Goal: Task Accomplishment & Management: Complete application form

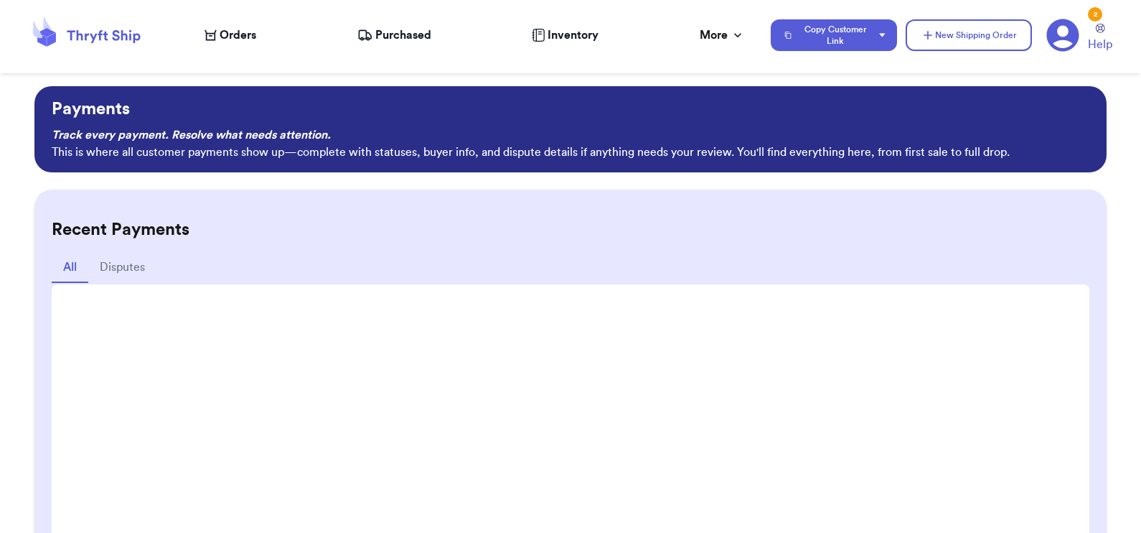
scroll to position [150, 0]
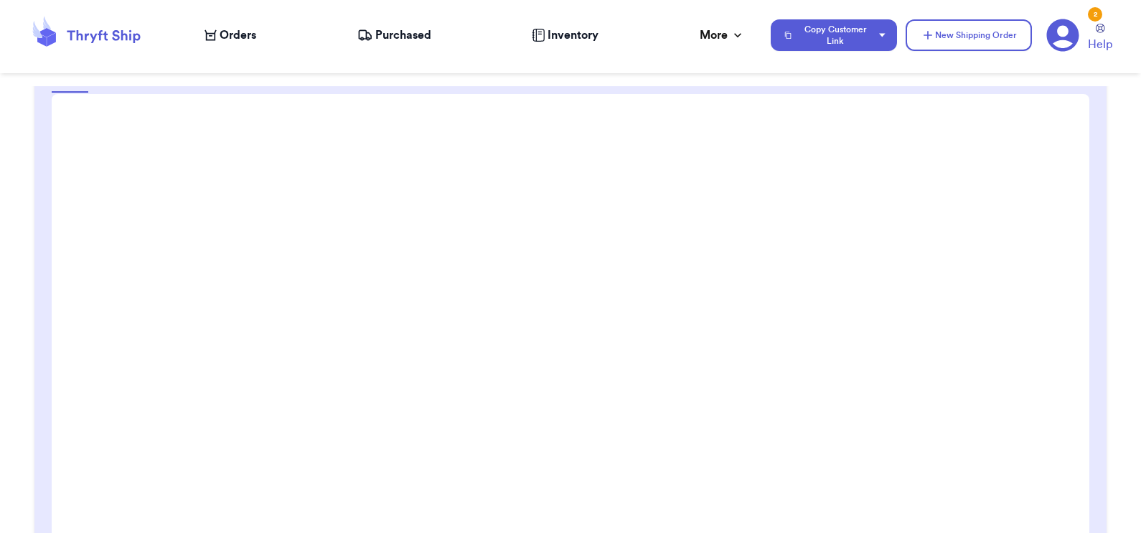
scroll to position [259, 0]
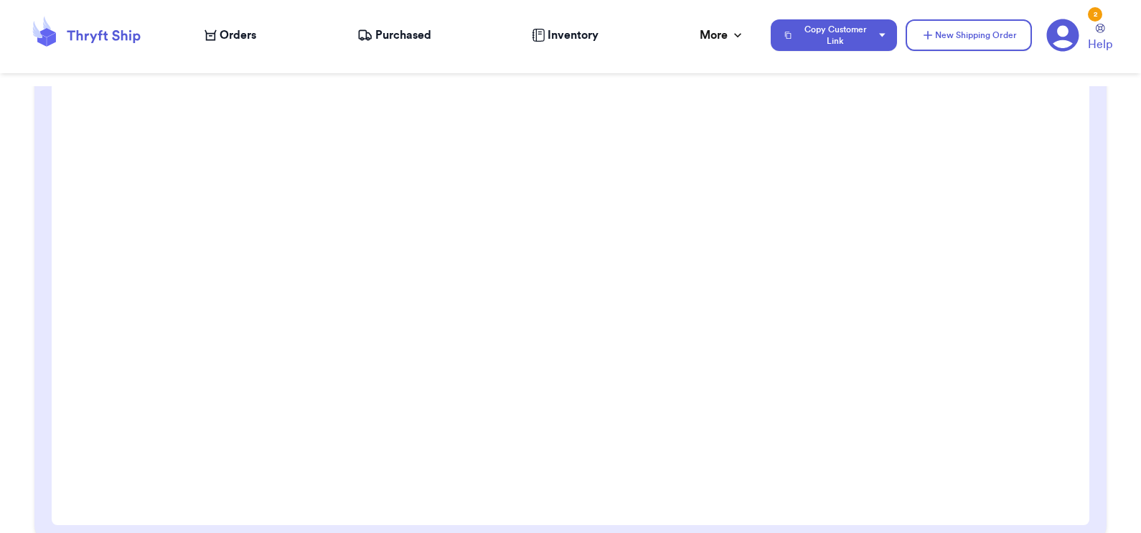
click at [237, 39] on span "Orders" at bounding box center [238, 35] width 37 height 17
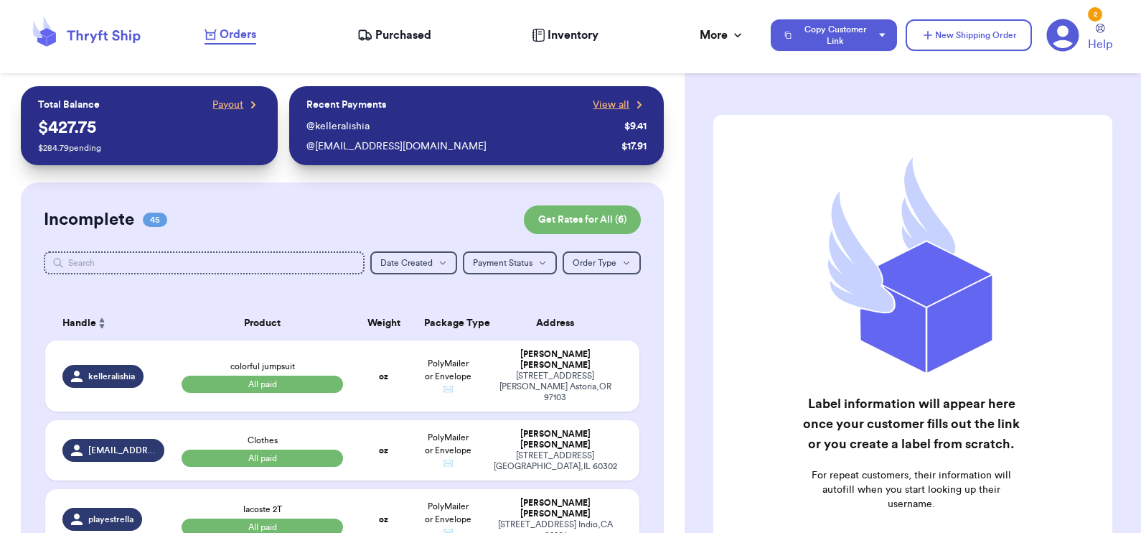
click at [230, 39] on span "Orders" at bounding box center [238, 34] width 37 height 17
click at [593, 103] on span "View all" at bounding box center [611, 105] width 37 height 14
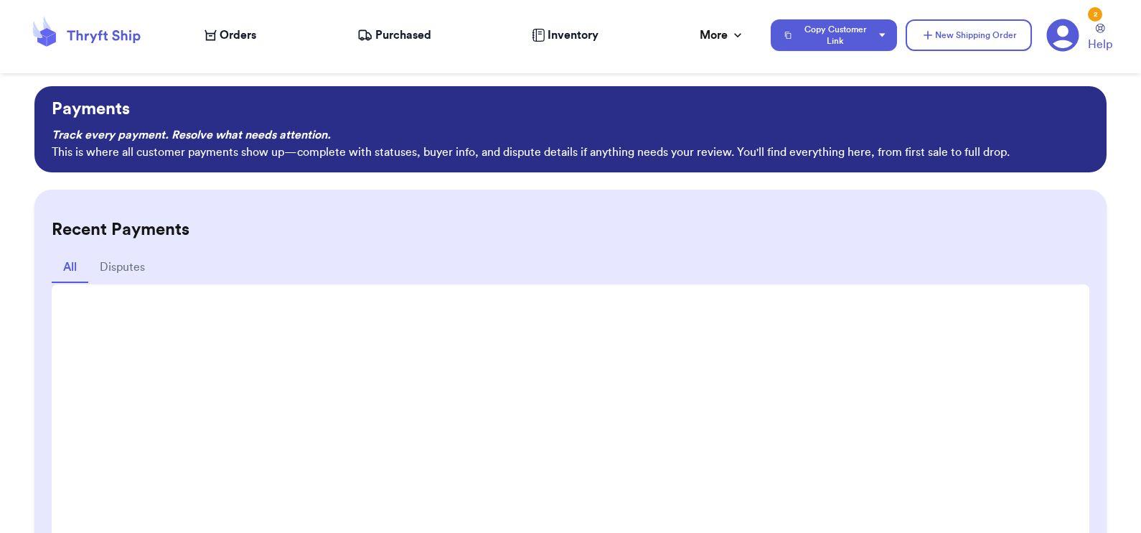
click at [215, 27] on div "Orders" at bounding box center [231, 35] width 52 height 17
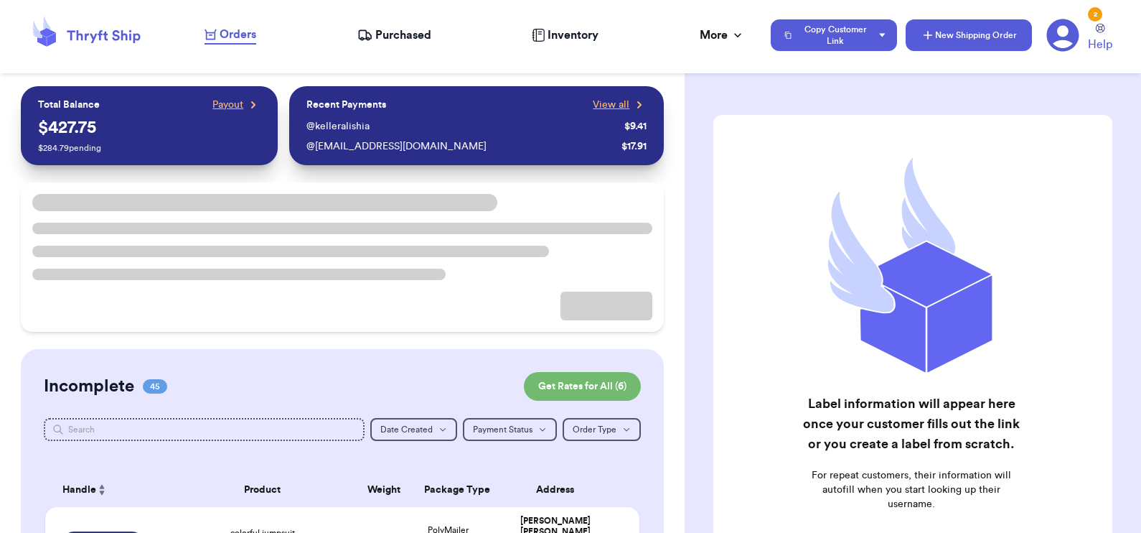
click at [931, 32] on icon "button" at bounding box center [928, 35] width 14 height 14
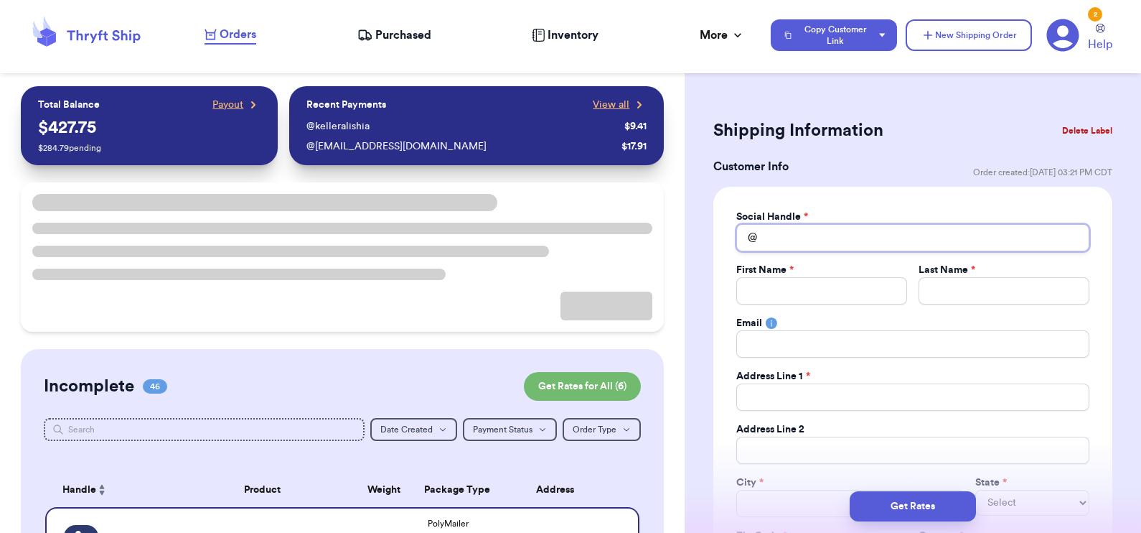
click at [830, 230] on input "Total Amount Paid" at bounding box center [913, 237] width 353 height 27
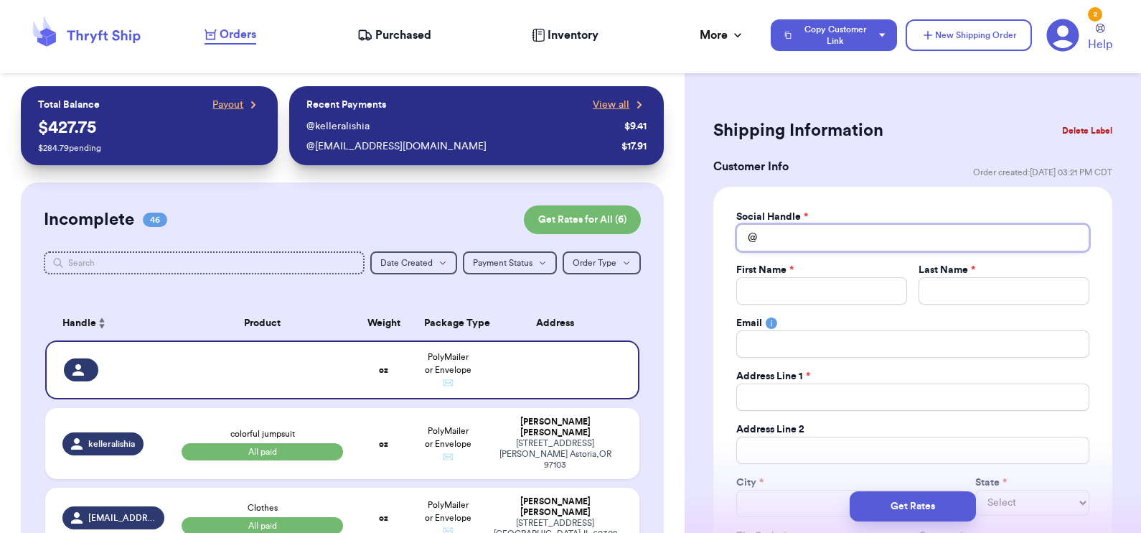
type input "k"
type input "kr"
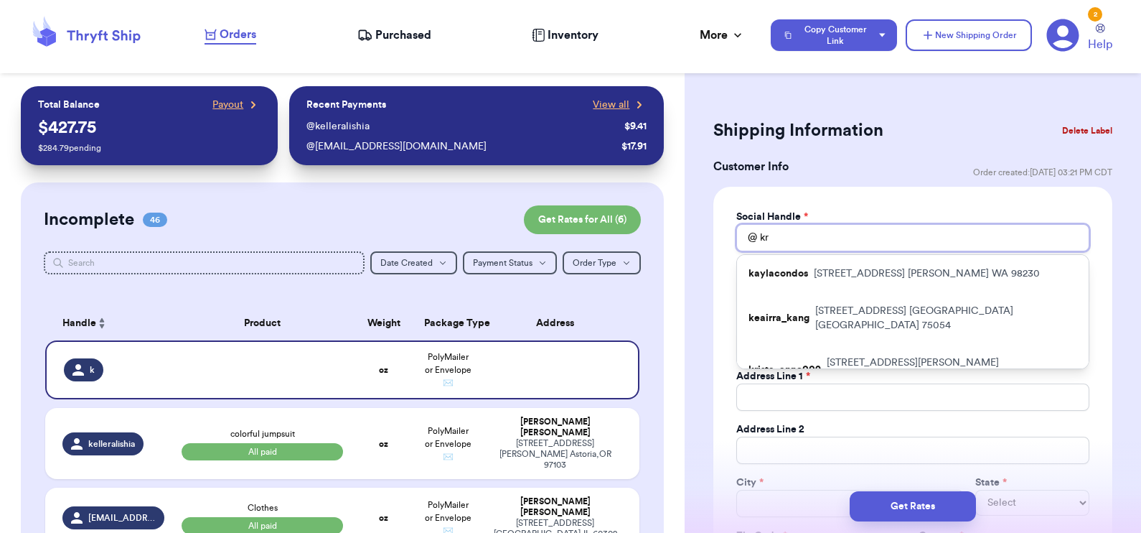
type input "kri"
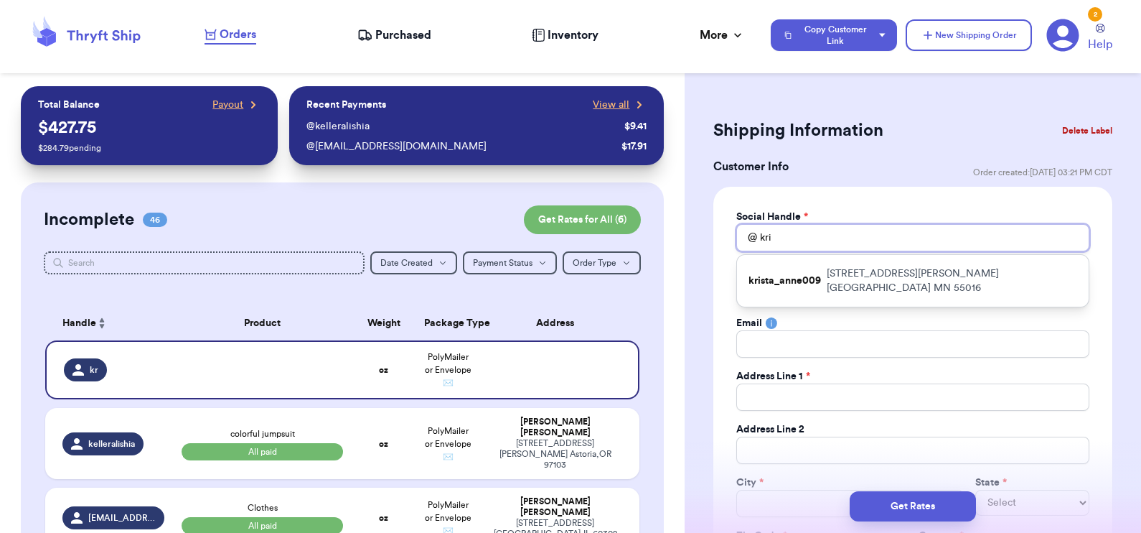
type input "kris"
type input "krist"
type input "krista"
click at [632, 101] on icon at bounding box center [639, 105] width 14 height 14
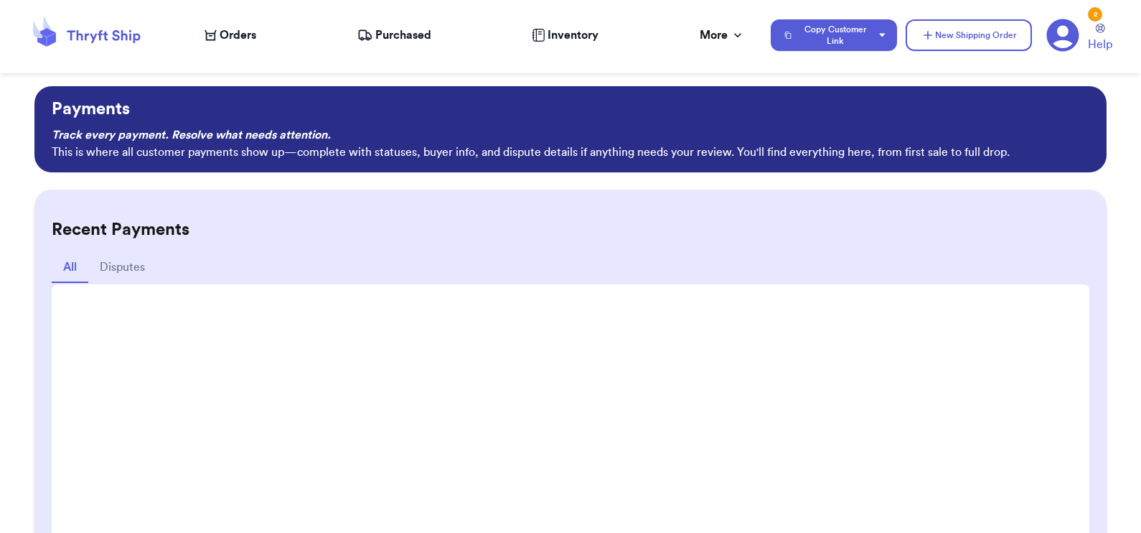
scroll to position [143, 0]
